Goal: Information Seeking & Learning: Learn about a topic

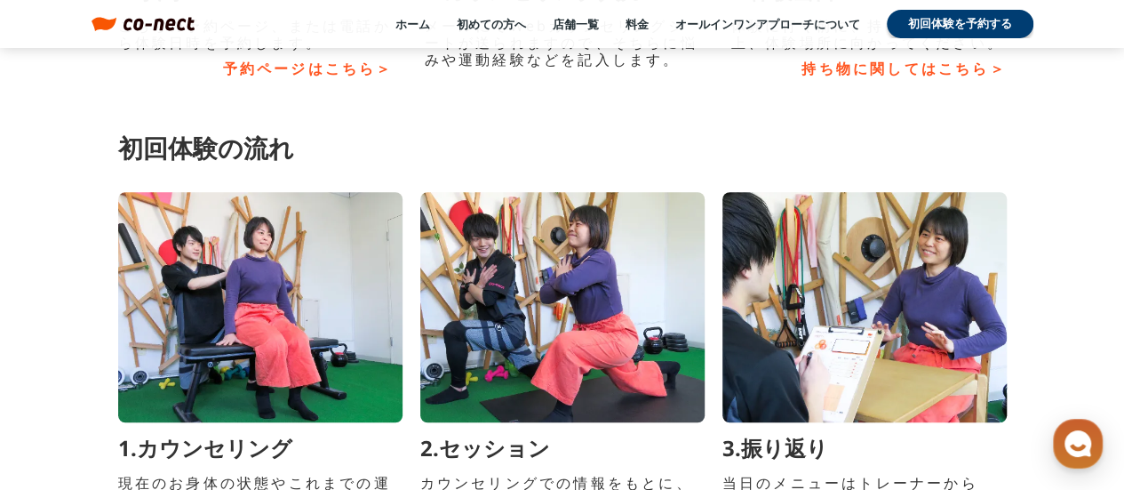
scroll to position [7463, 0]
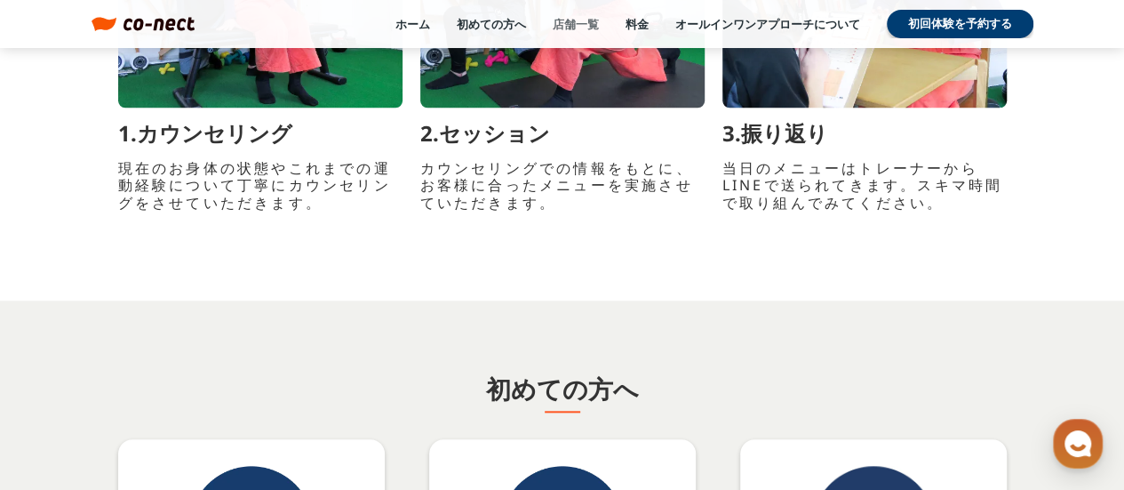
click at [568, 16] on link "店舗一覧" at bounding box center [576, 24] width 46 height 16
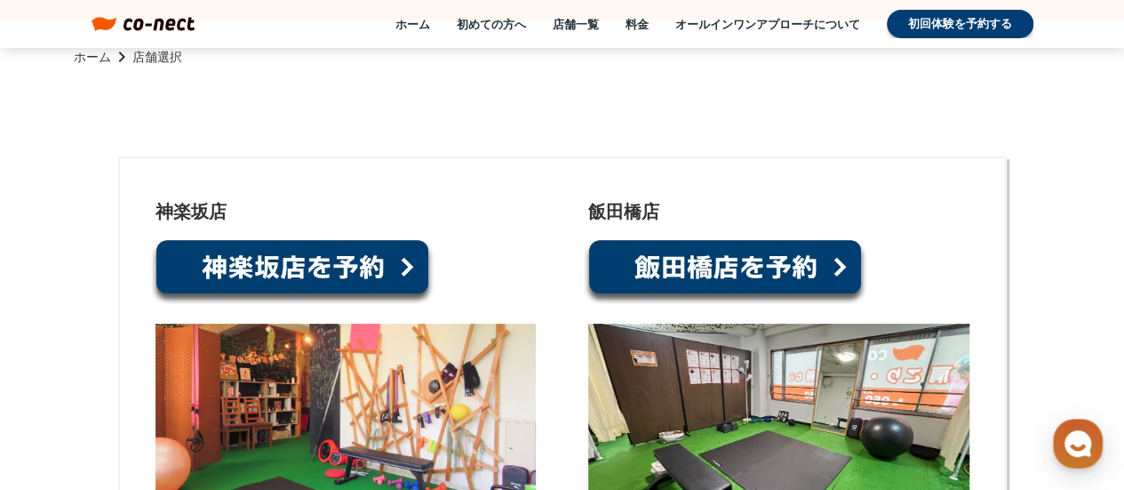
scroll to position [355, 0]
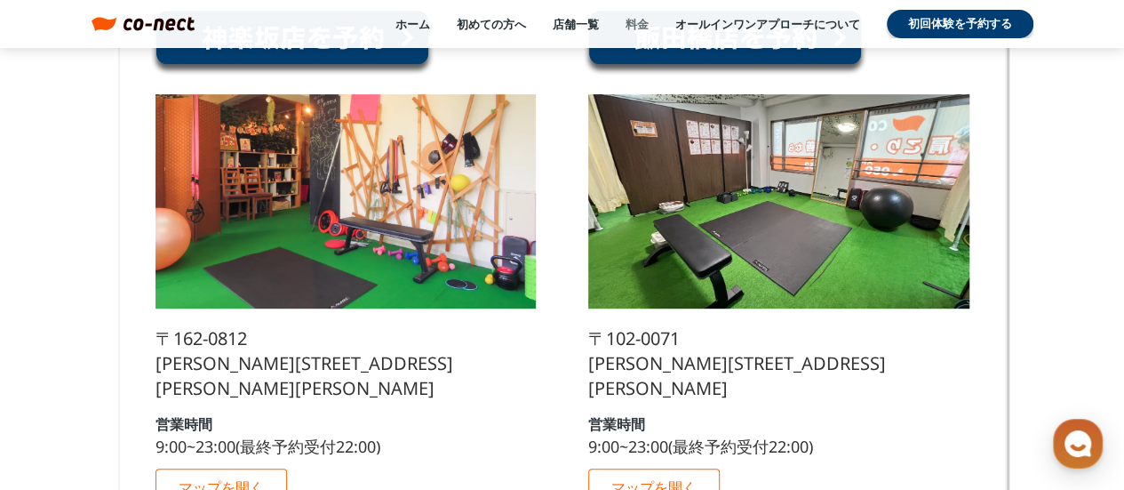
click at [636, 31] on link "料金" at bounding box center [636, 24] width 23 height 16
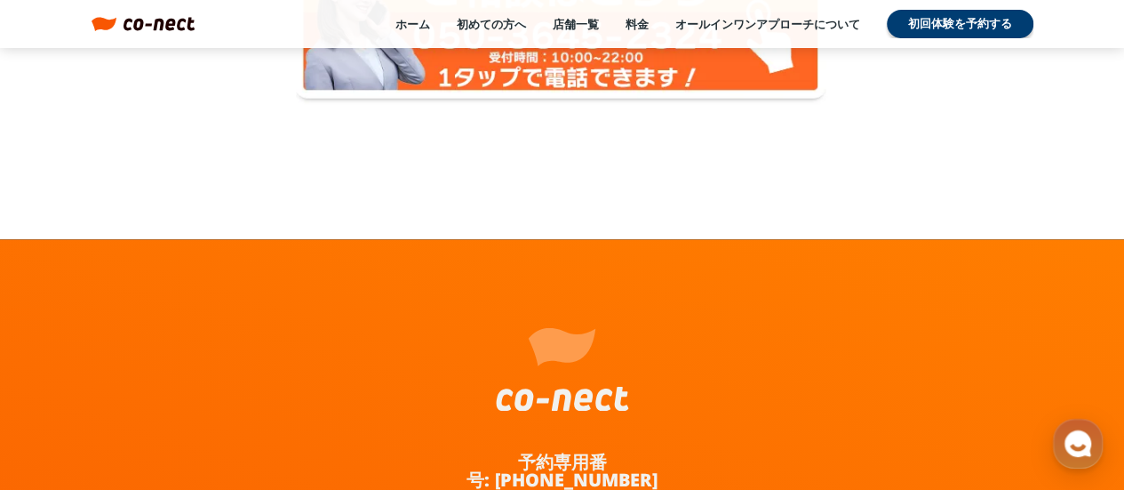
scroll to position [3731, 0]
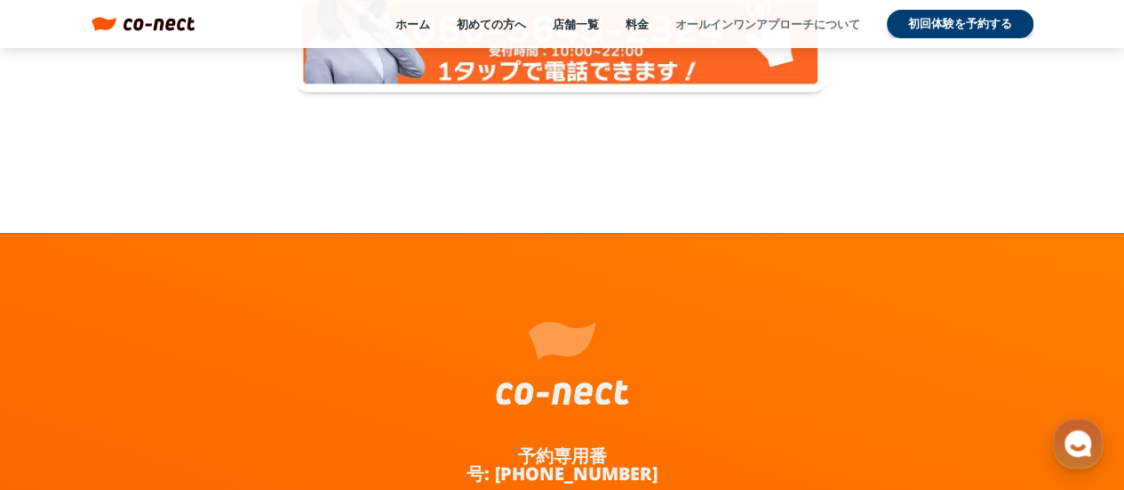
click at [725, 22] on link "オールインワンアプローチについて" at bounding box center [767, 24] width 185 height 16
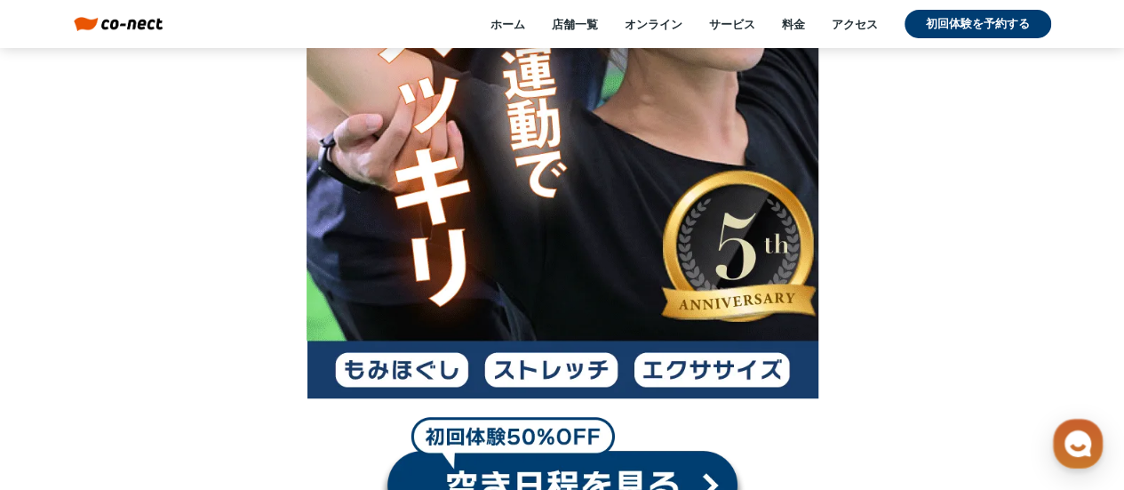
scroll to position [622, 0]
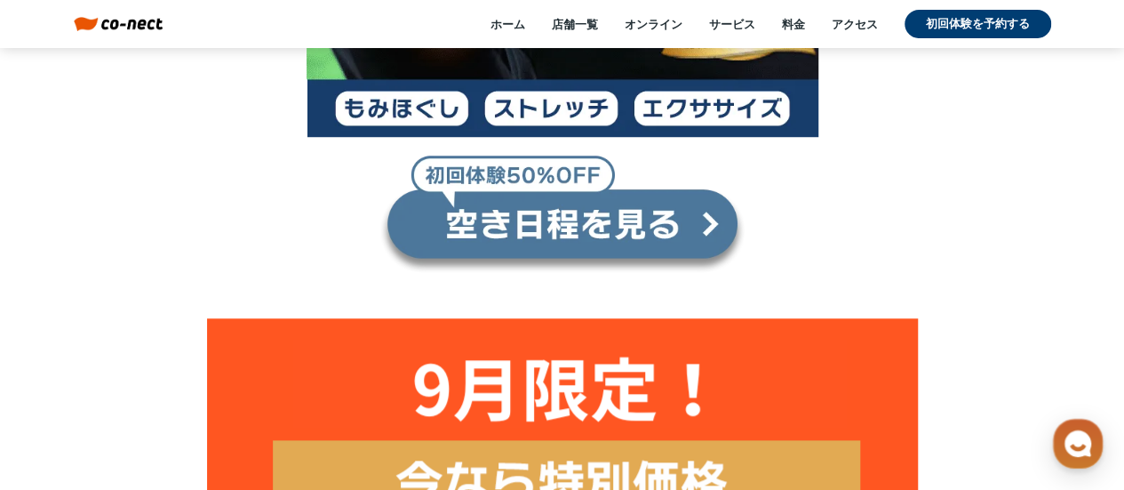
click at [564, 226] on link at bounding box center [562, 214] width 366 height 119
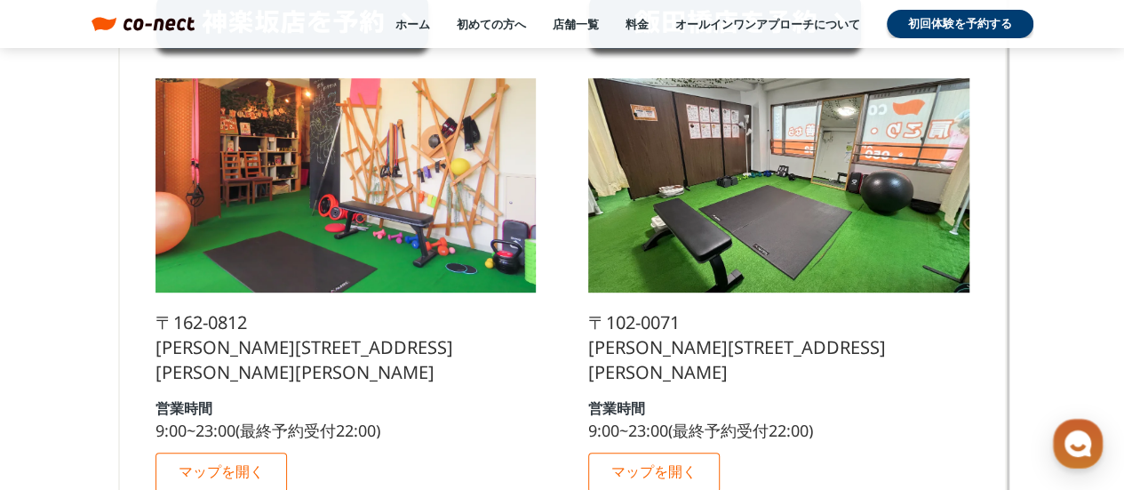
scroll to position [267, 0]
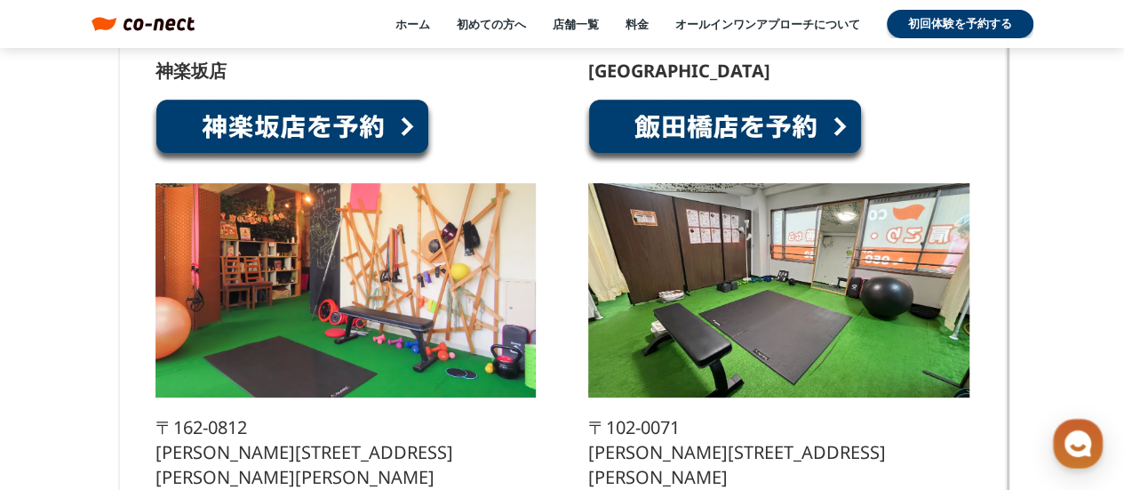
click at [309, 112] on link at bounding box center [292, 132] width 284 height 68
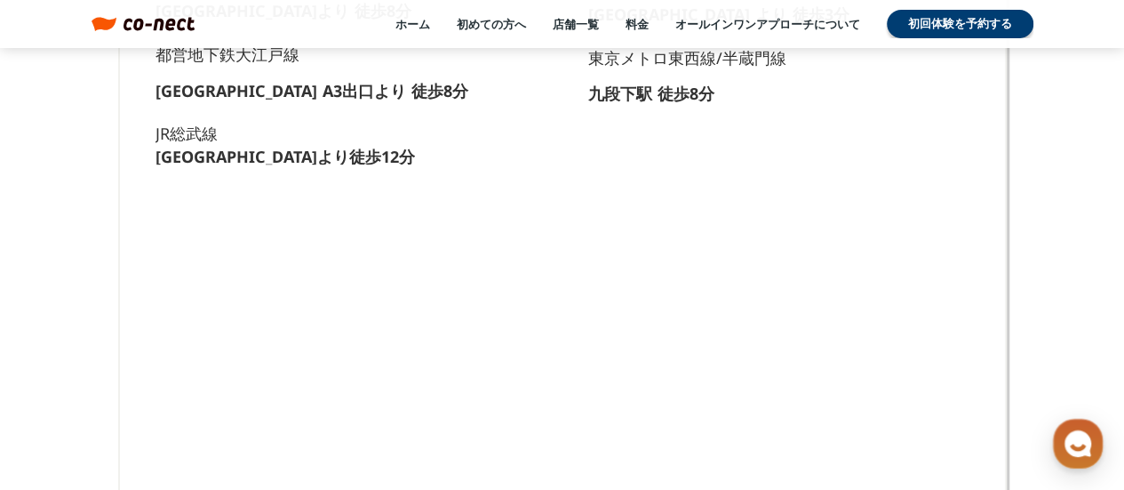
scroll to position [977, 0]
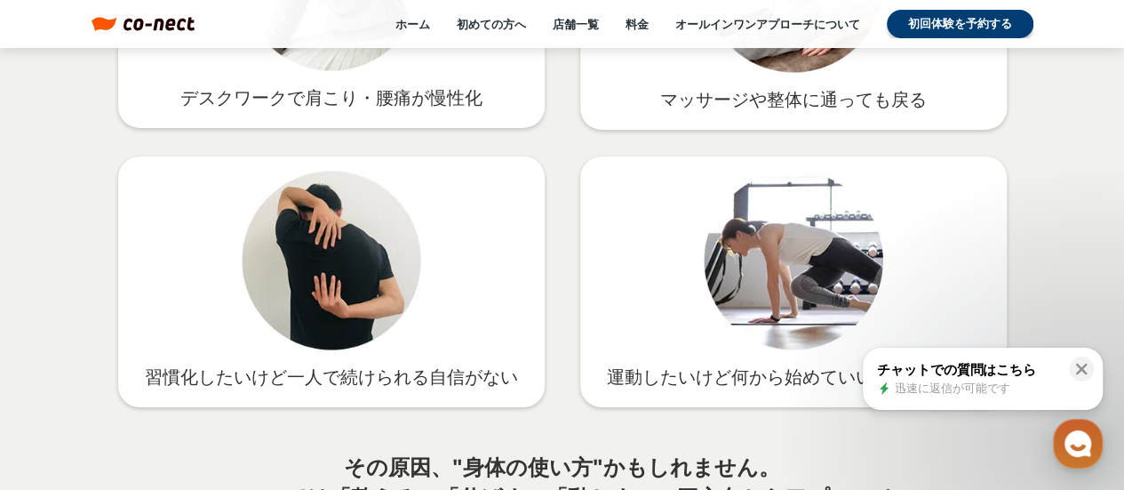
scroll to position [3021, 0]
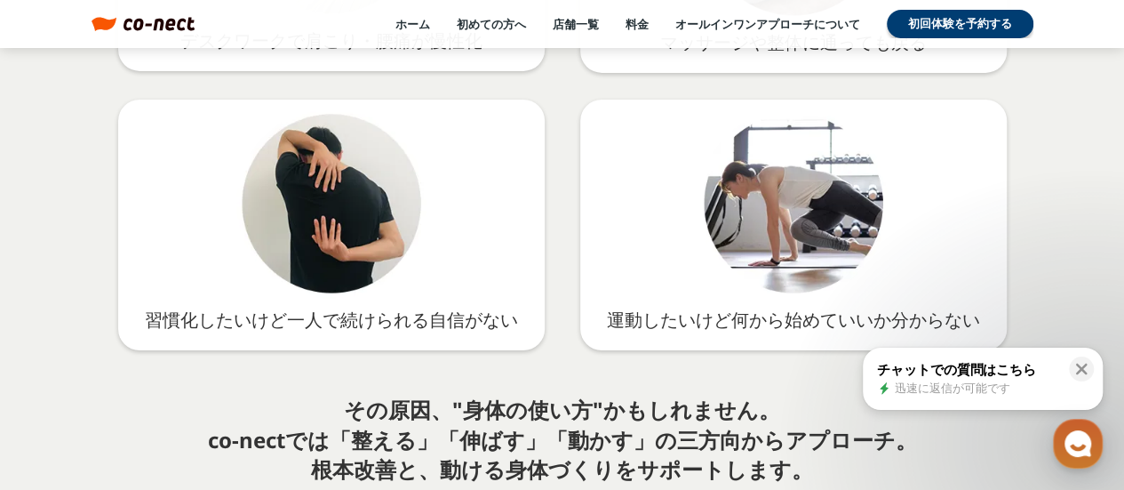
click at [574, 13] on div "ホーム 初めての方へ 店舗一覧 料金 オールインワンアプローチについて 初回体験を予約する" at bounding box center [614, 24] width 838 height 28
click at [575, 20] on link "店舗一覧" at bounding box center [576, 24] width 46 height 16
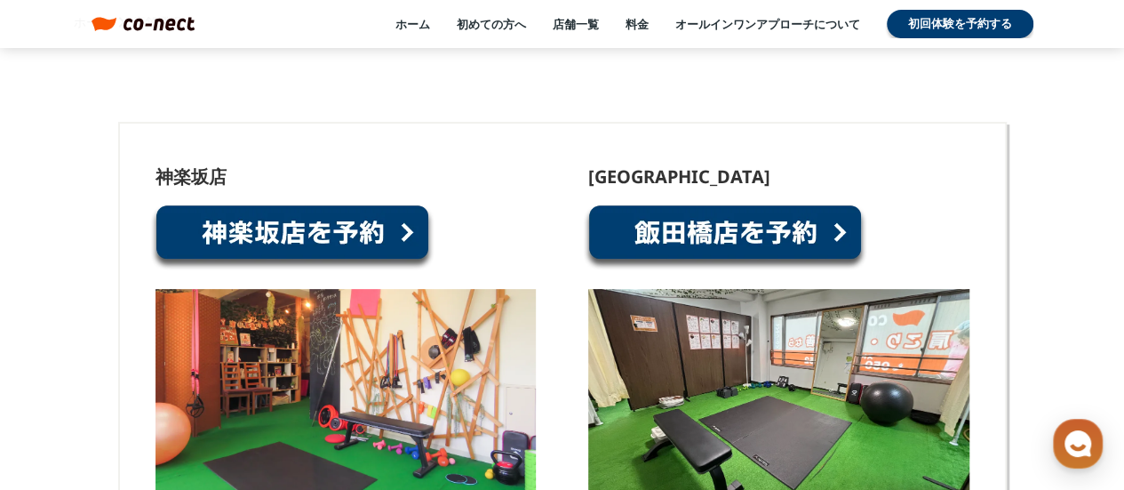
scroll to position [178, 0]
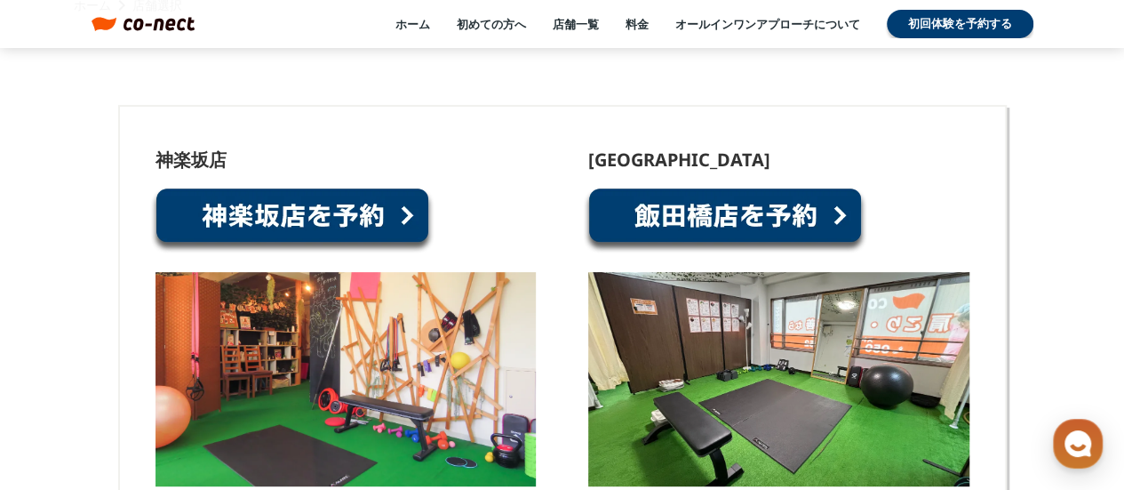
click at [359, 224] on link at bounding box center [292, 221] width 284 height 68
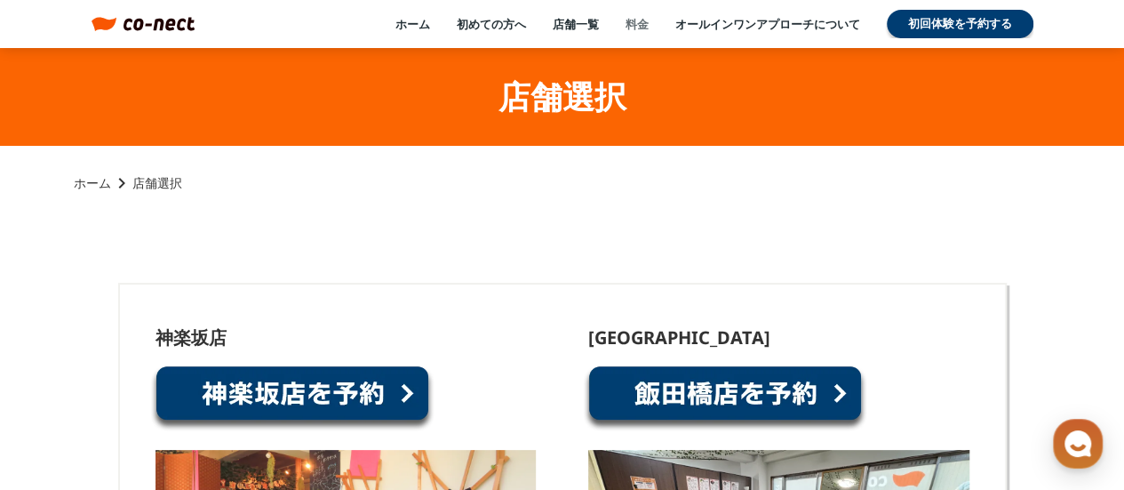
click at [633, 26] on link "料金" at bounding box center [636, 24] width 23 height 16
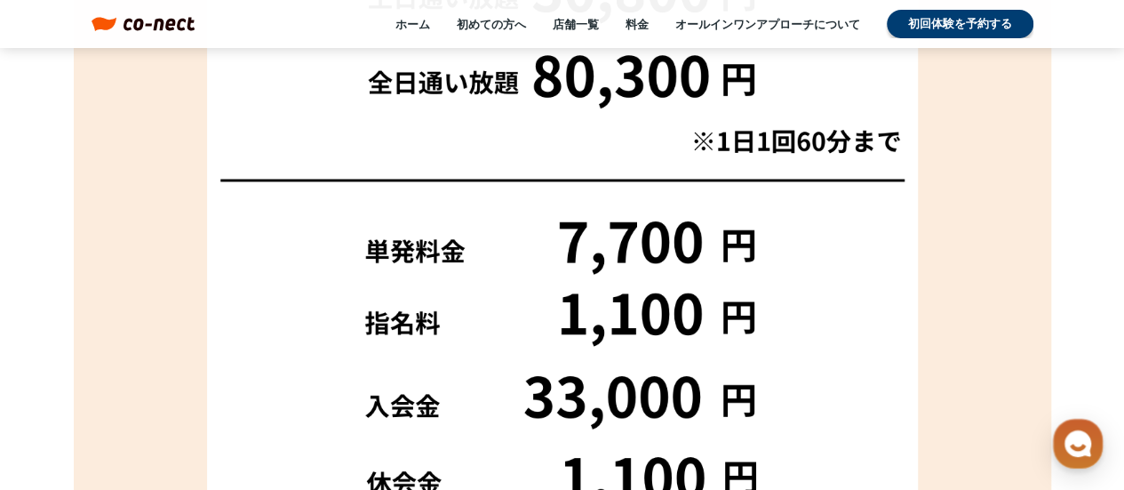
scroll to position [977, 0]
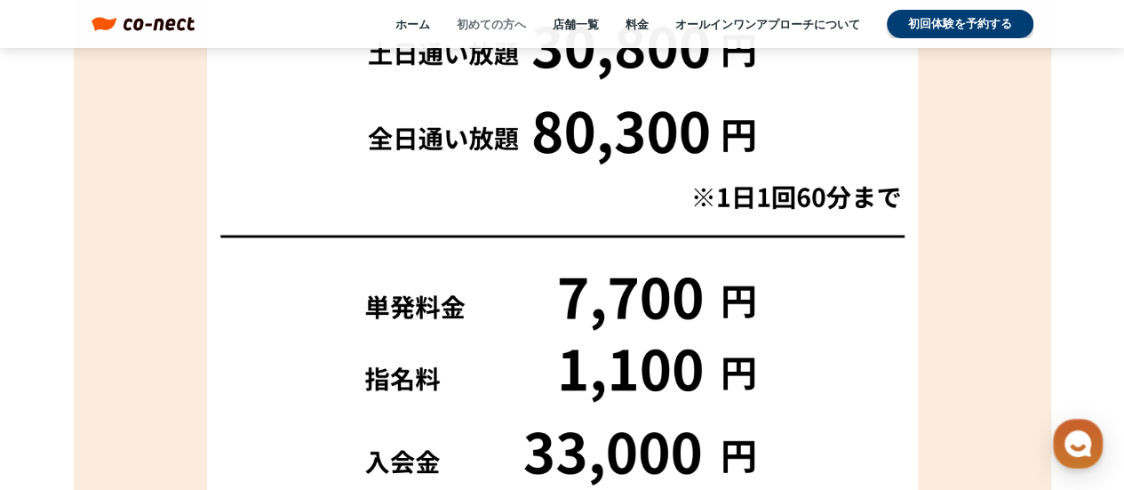
click at [484, 29] on link "初めての方へ" at bounding box center [491, 24] width 69 height 16
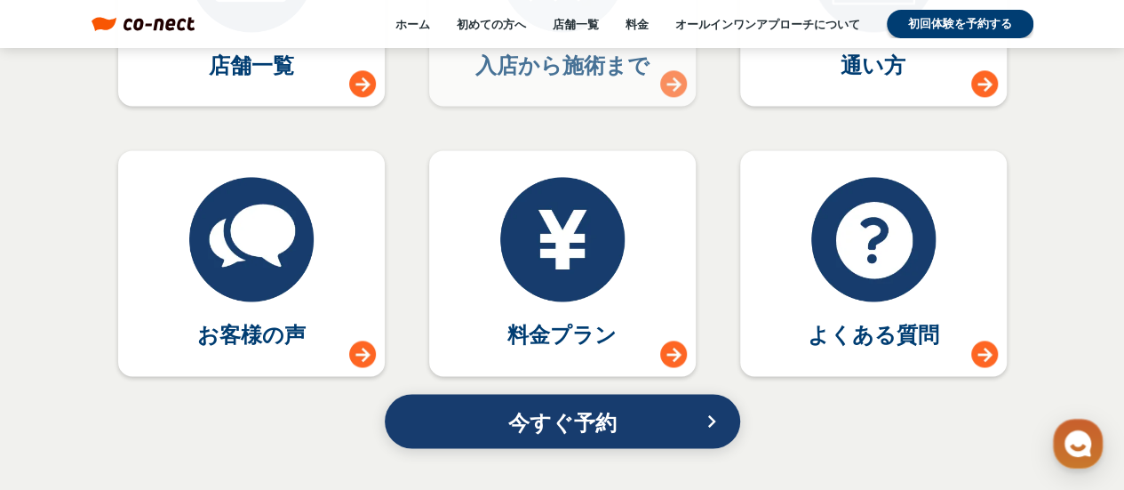
scroll to position [8118, 0]
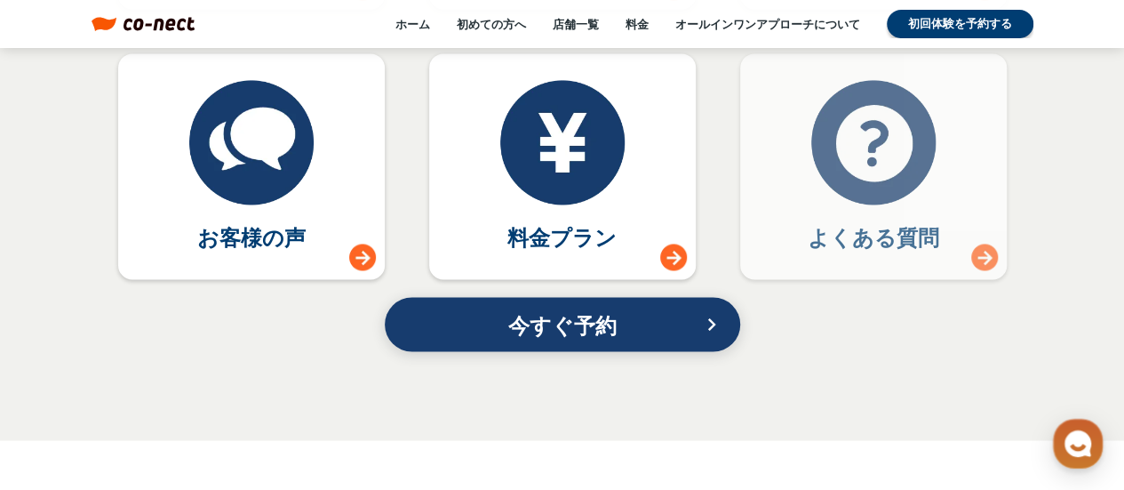
click at [899, 168] on div at bounding box center [873, 142] width 124 height 124
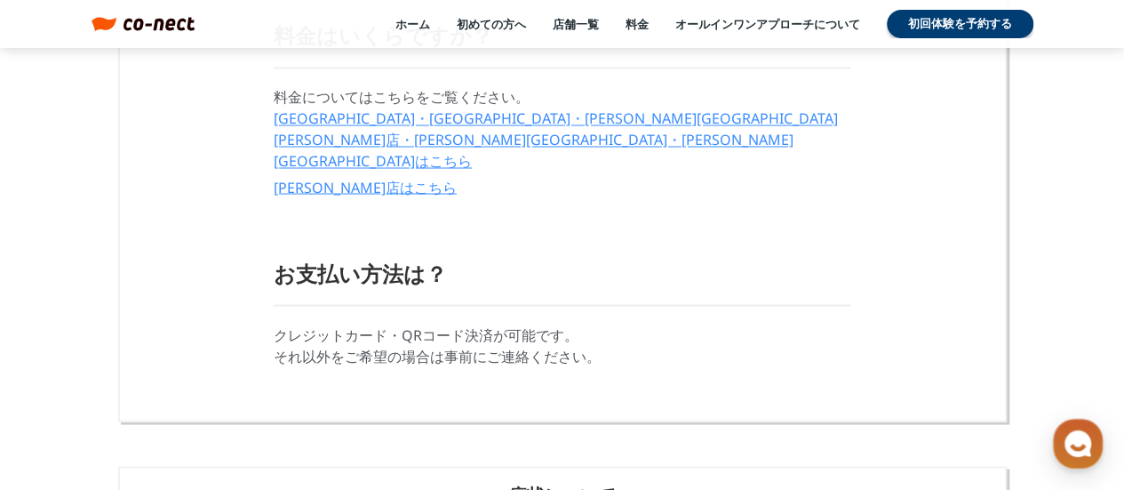
scroll to position [1599, 0]
